Goal: Task Accomplishment & Management: Manage account settings

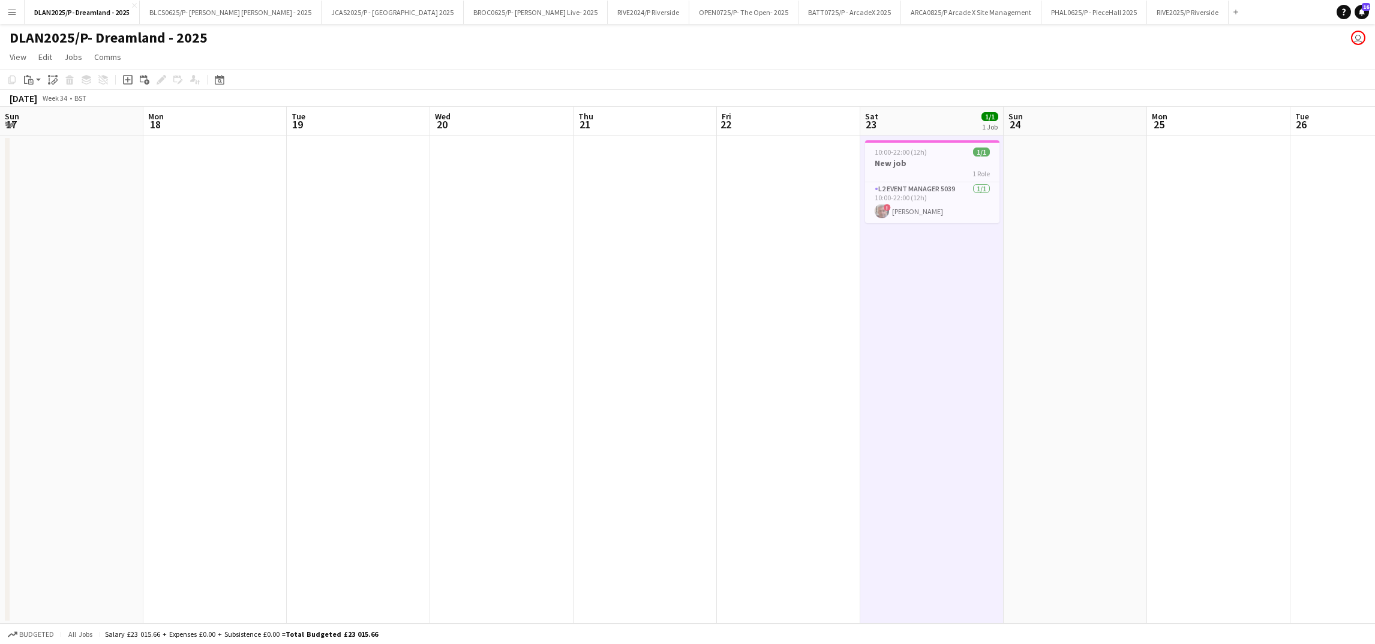
scroll to position [0, 359]
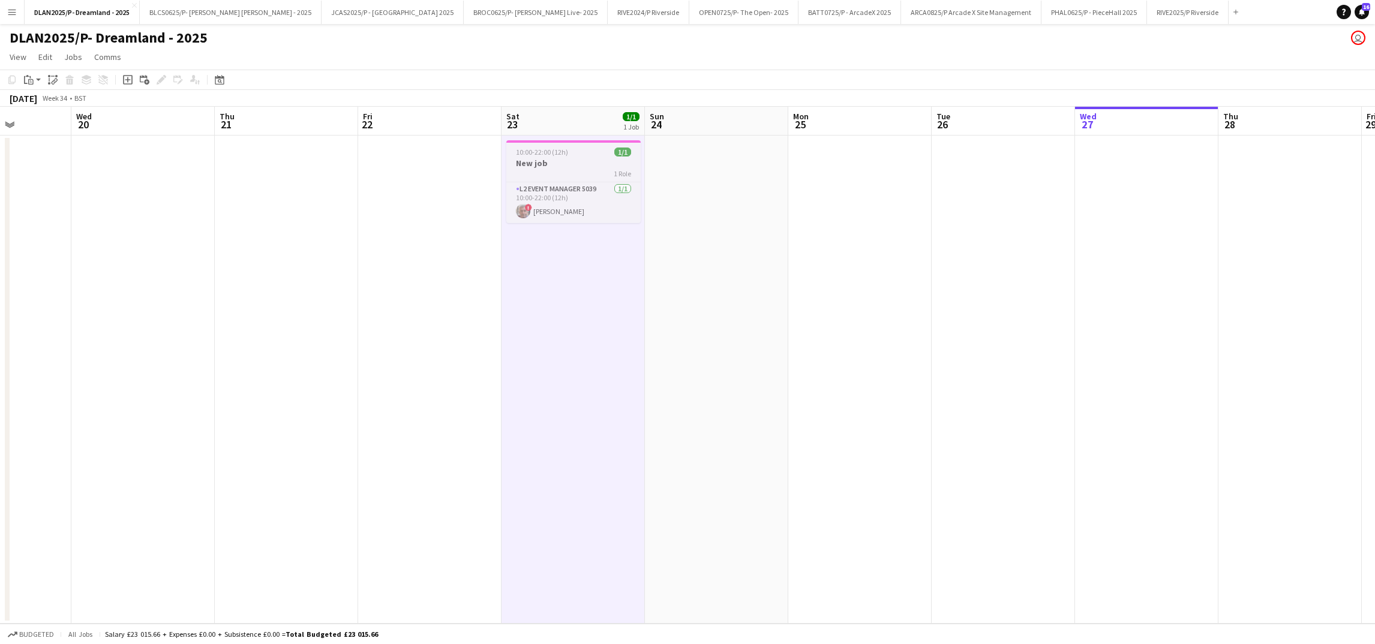
click at [574, 172] on div "1 Role" at bounding box center [573, 174] width 134 height 10
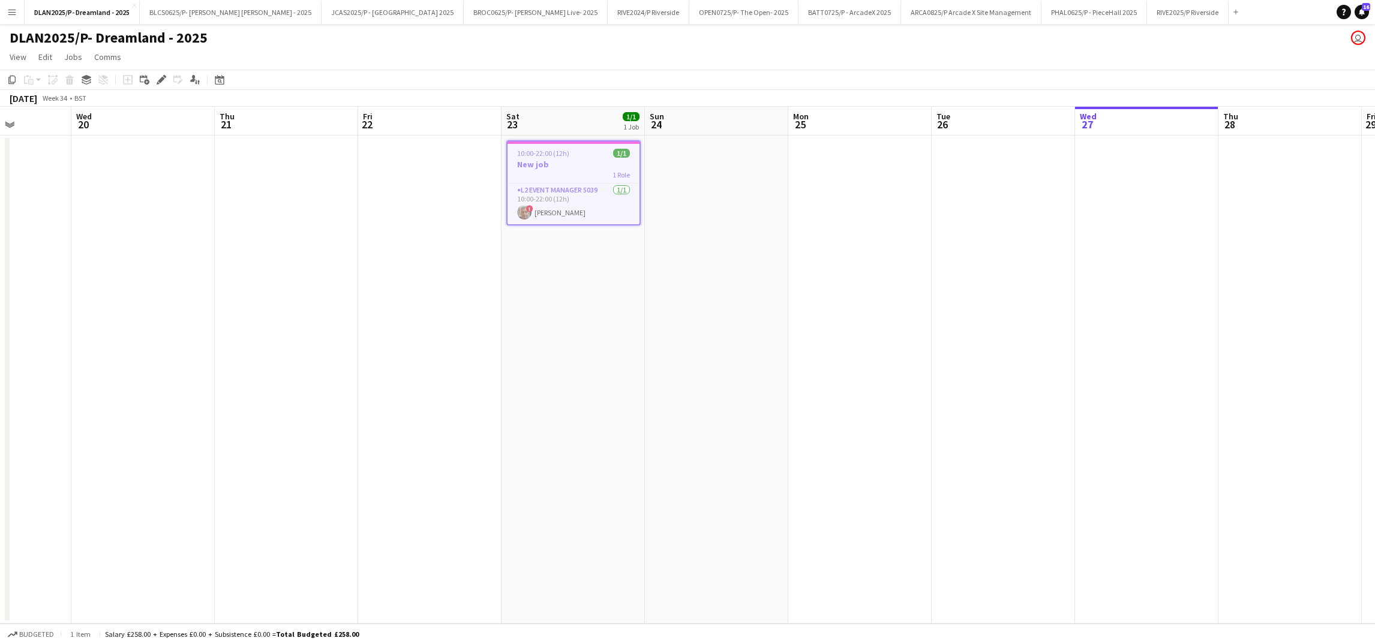
click at [502, 187] on app-date-cell "10:00-22:00 (12h) 1/1 New job 1 Role L2 Event Manager 5039 [DATE] 10:00-22:00 (…" at bounding box center [572, 380] width 143 height 488
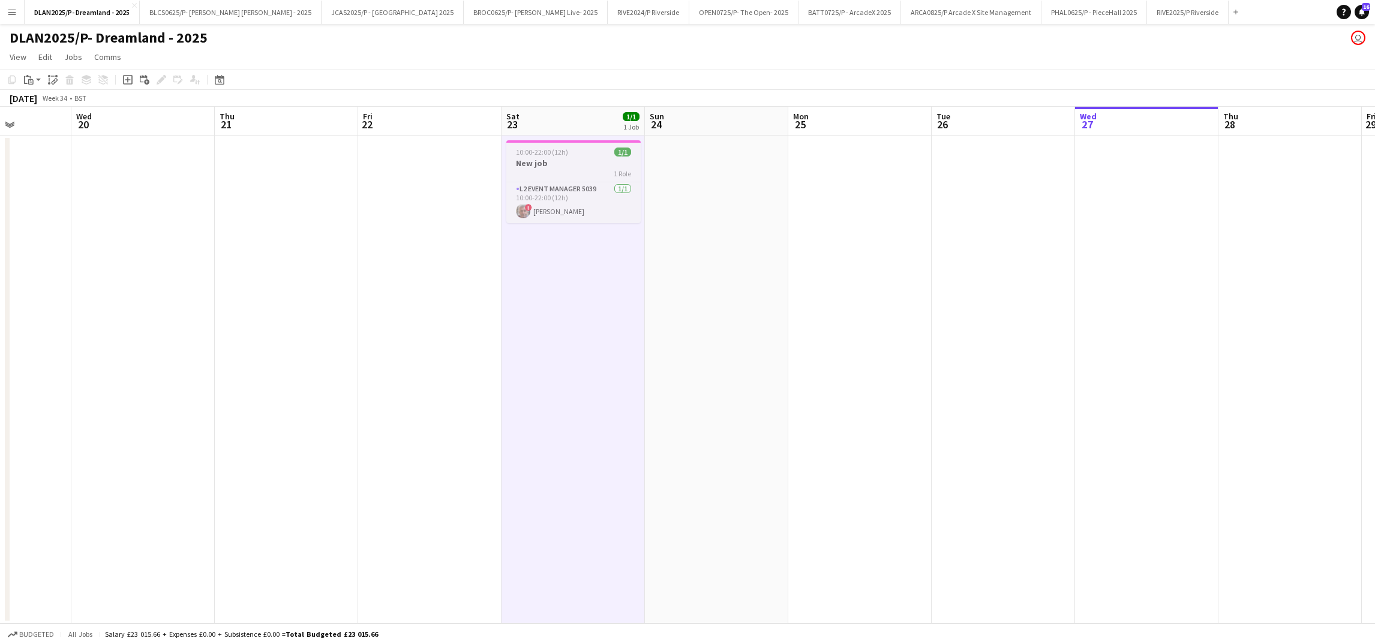
click at [526, 155] on span "10:00-22:00 (12h)" at bounding box center [542, 152] width 52 height 9
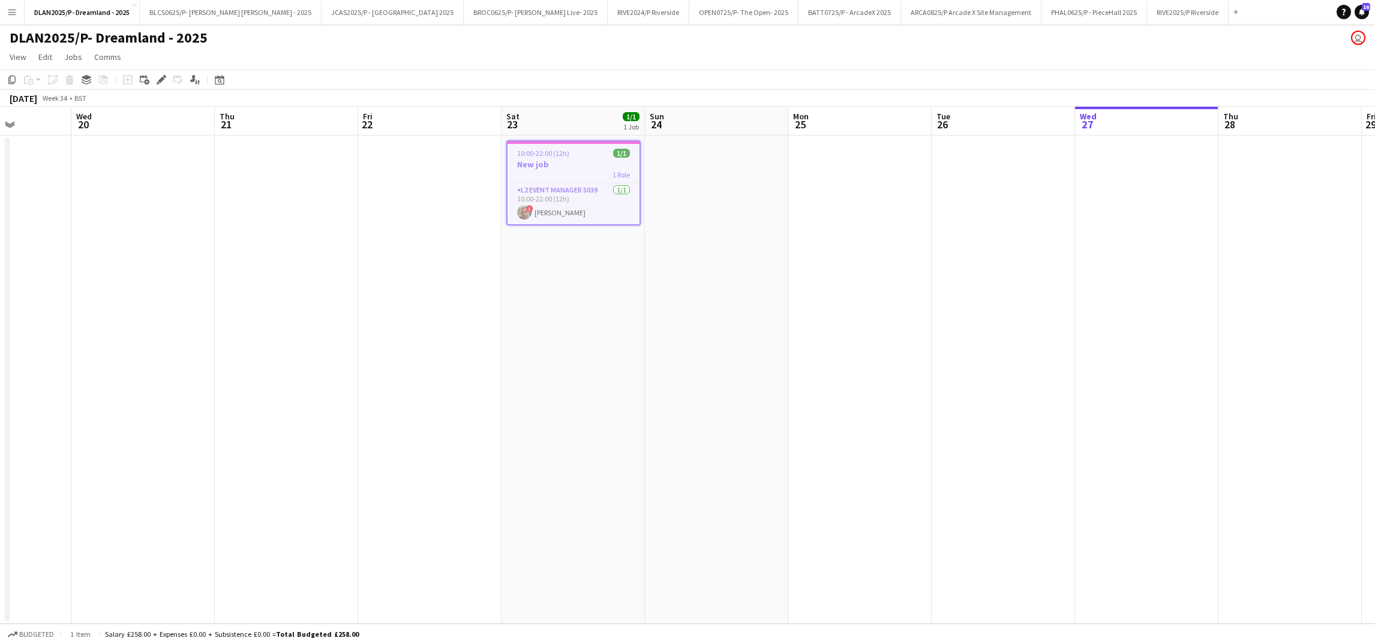
click at [526, 155] on span "10:00-22:00 (12h)" at bounding box center [543, 153] width 52 height 9
click at [526, 155] on span "10:00-22:00 (12h)" at bounding box center [543, 152] width 52 height 9
click at [159, 80] on icon at bounding box center [161, 80] width 7 height 7
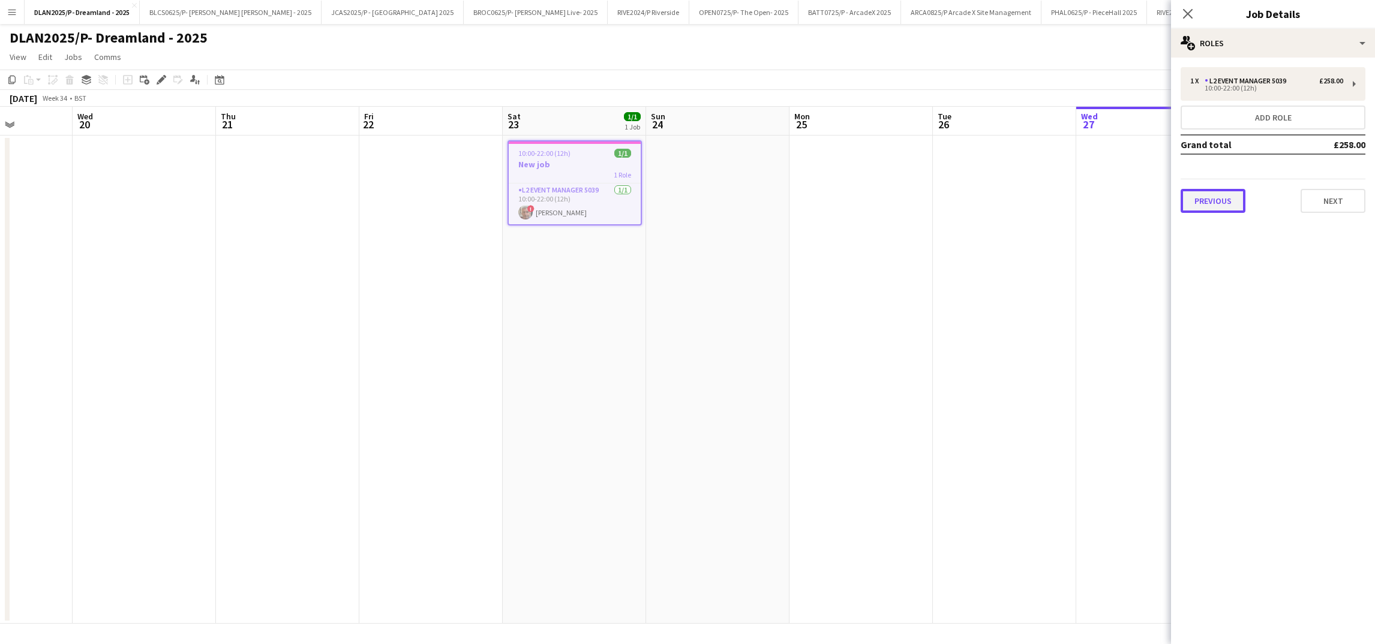
click at [1239, 203] on button "Previous" at bounding box center [1212, 201] width 65 height 24
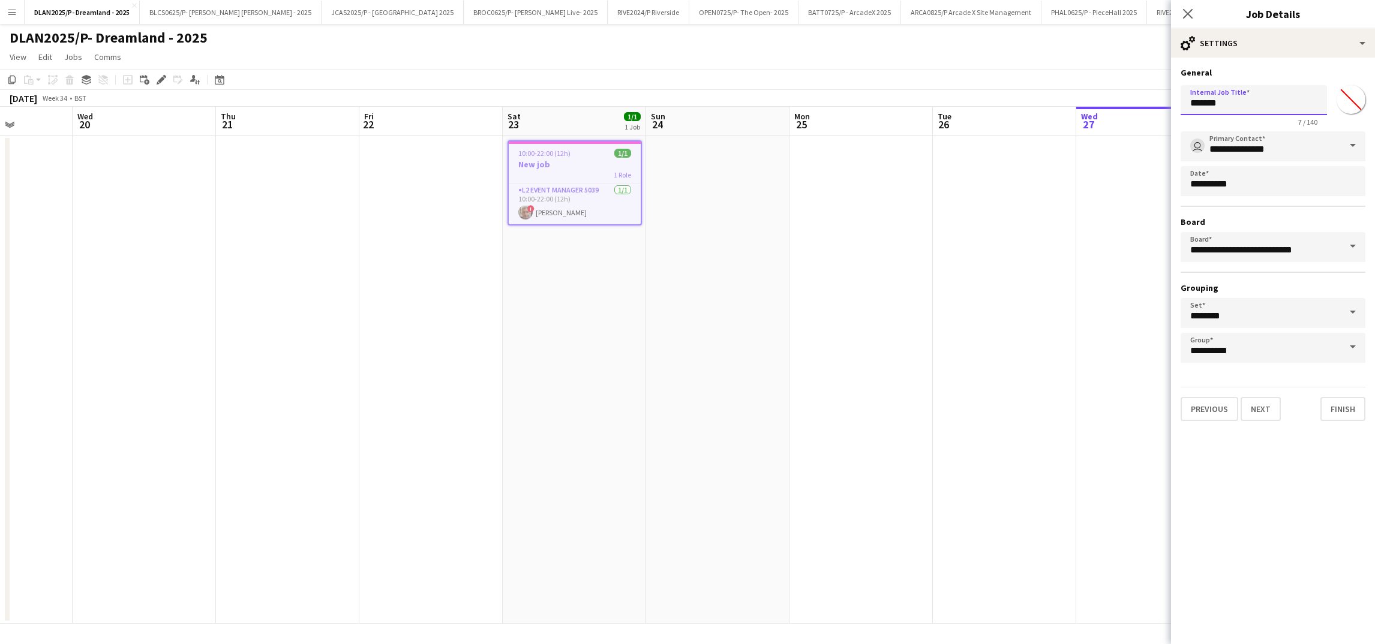
drag, startPoint x: 1243, startPoint y: 107, endPoint x: 1163, endPoint y: 99, distance: 79.5
click at [1163, 99] on body "Menu Boards Boards Boards All jobs Status Workforce Workforce My Workforce Recr…" at bounding box center [687, 322] width 1375 height 644
type input "**********"
click at [1059, 225] on app-date-cell at bounding box center [1004, 380] width 143 height 488
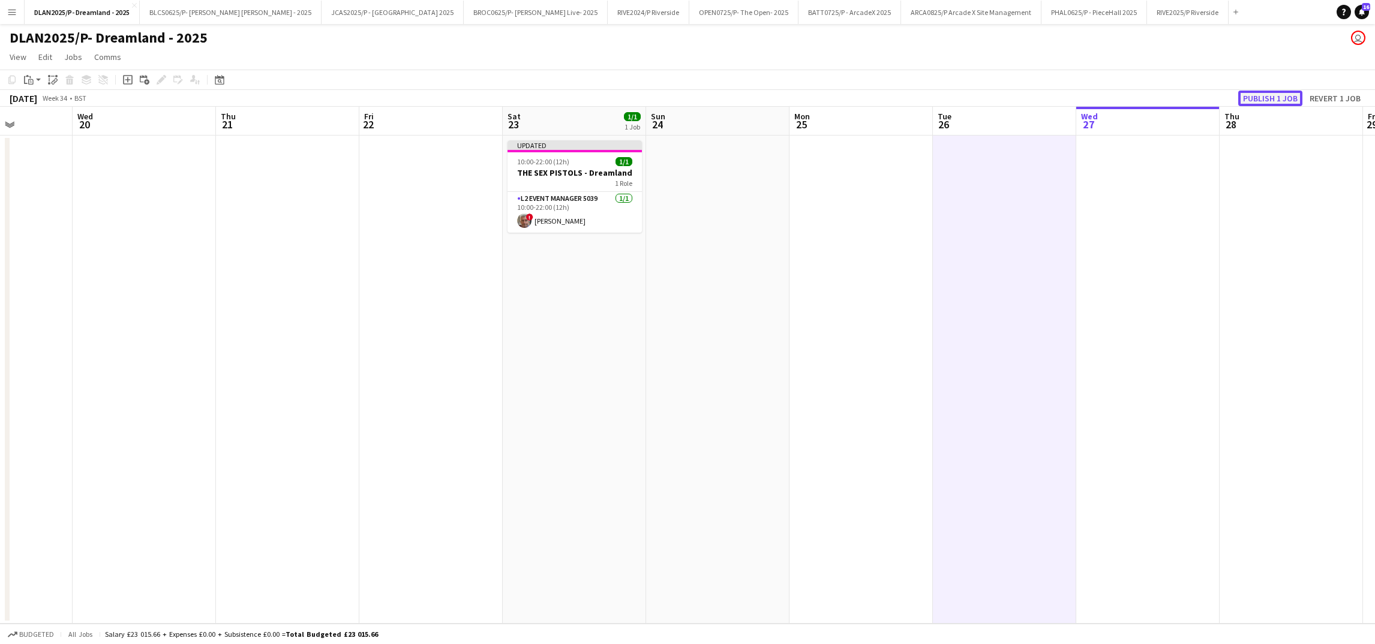
click at [1249, 96] on button "Publish 1 job" at bounding box center [1270, 99] width 64 height 16
